Goal: Check status

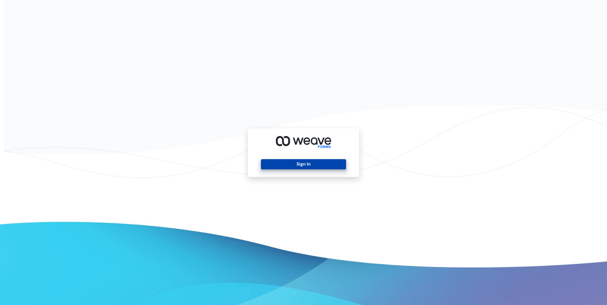
click at [301, 162] on button "Sign In" at bounding box center [303, 164] width 85 height 10
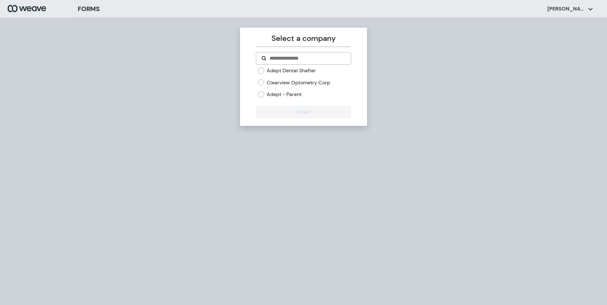
click at [271, 72] on label "Adept Dental Shafter" at bounding box center [291, 70] width 49 height 7
click at [304, 111] on button "Select" at bounding box center [303, 112] width 95 height 13
